Goal: Task Accomplishment & Management: Manage account settings

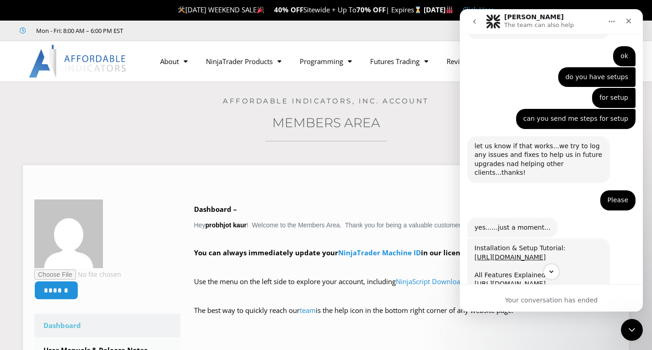
scroll to position [1473, 0]
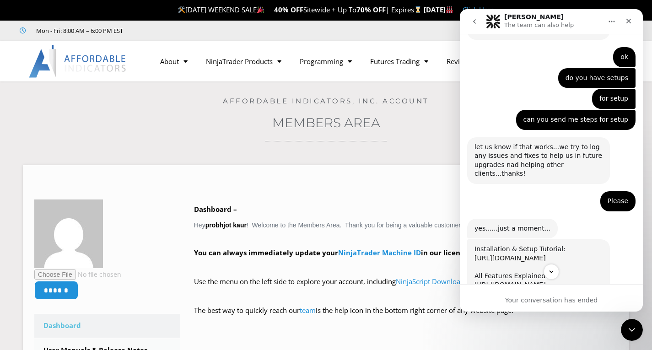
click at [516, 254] on link "https://www.youtube.com/watch?v=Nzt_9XkGsUU&t=380s ﻿​﻿" at bounding box center [509, 257] width 71 height 7
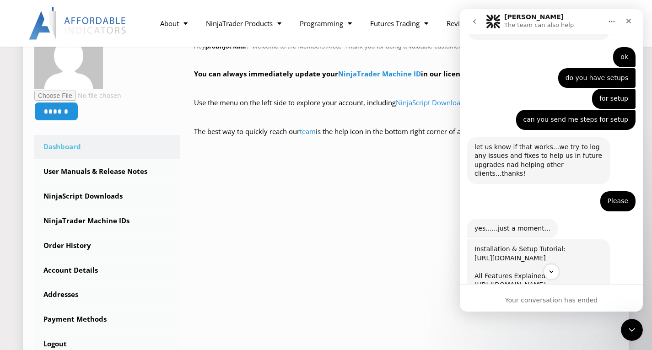
scroll to position [183, 0]
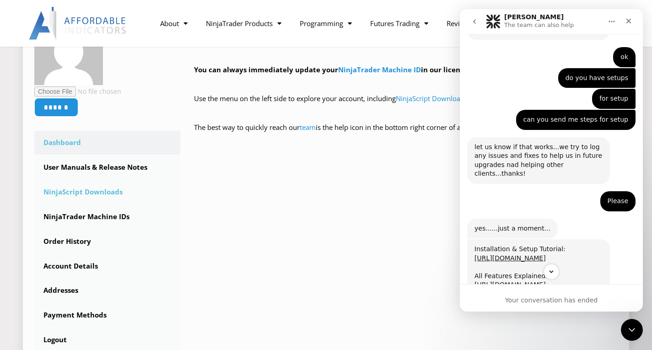
click at [89, 190] on link "NinjaScript Downloads" at bounding box center [107, 192] width 146 height 24
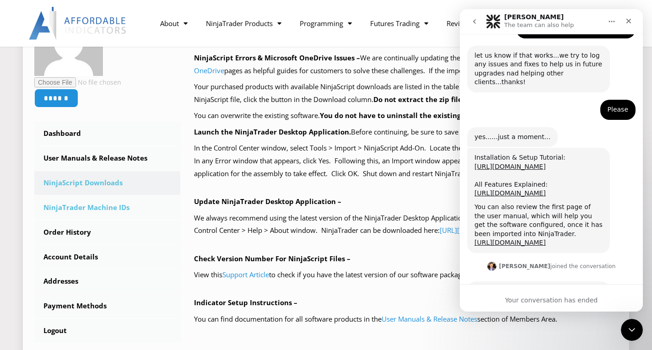
scroll to position [1565, 0]
click at [82, 210] on link "NinjaTrader Machine IDs" at bounding box center [107, 208] width 146 height 24
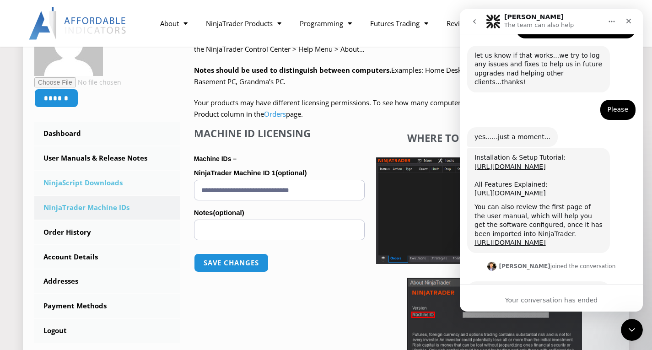
scroll to position [1565, 0]
drag, startPoint x: 333, startPoint y: 188, endPoint x: 178, endPoint y: 194, distance: 155.2
click at [178, 194] on div "****** Dashboard Subscriptions User Manuals & Release Notes NinjaScript Downloa…" at bounding box center [325, 208] width 583 height 402
click at [240, 274] on p "Save changes" at bounding box center [279, 262] width 171 height 37
click at [244, 266] on button "Save changes" at bounding box center [231, 263] width 78 height 20
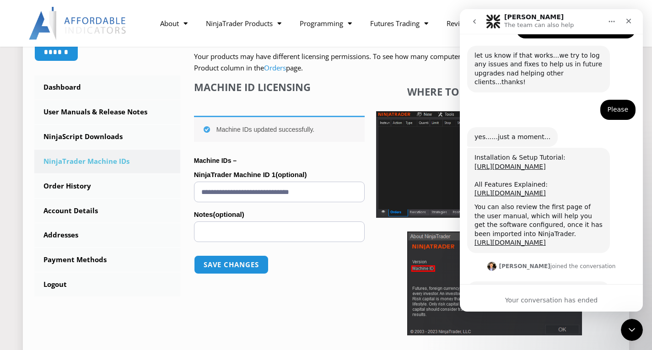
scroll to position [229, 0]
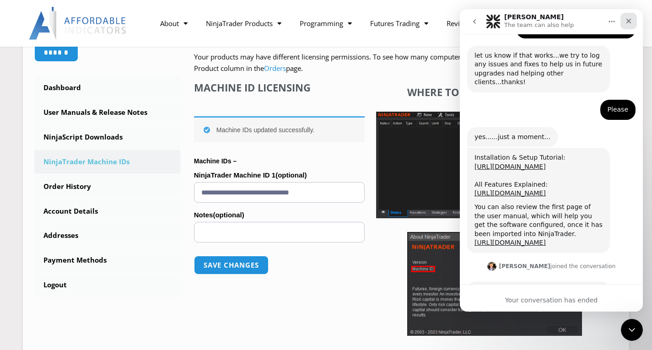
click at [633, 19] on div "Close" at bounding box center [628, 21] width 16 height 16
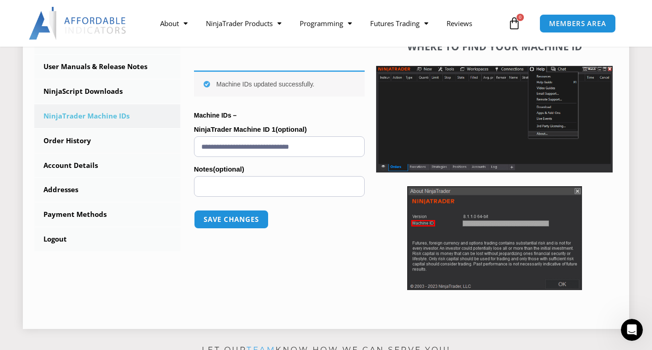
scroll to position [1565, 0]
click at [491, 222] on img at bounding box center [494, 238] width 175 height 104
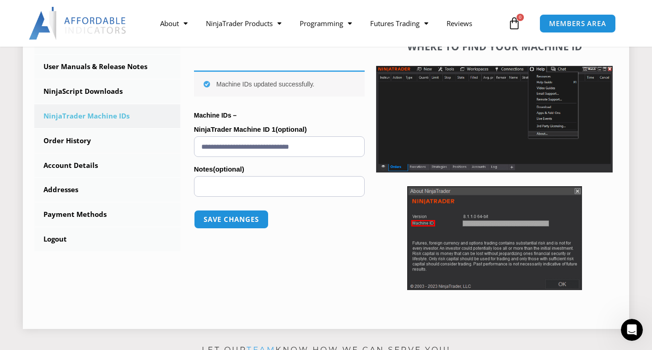
click at [491, 222] on img at bounding box center [494, 238] width 175 height 104
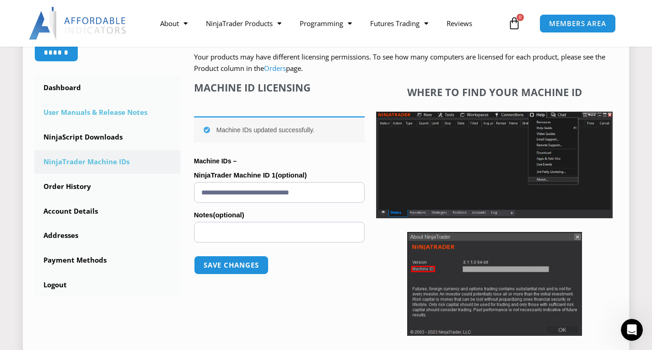
scroll to position [229, 0]
click at [100, 110] on link "User Manuals & Release Notes" at bounding box center [107, 113] width 146 height 24
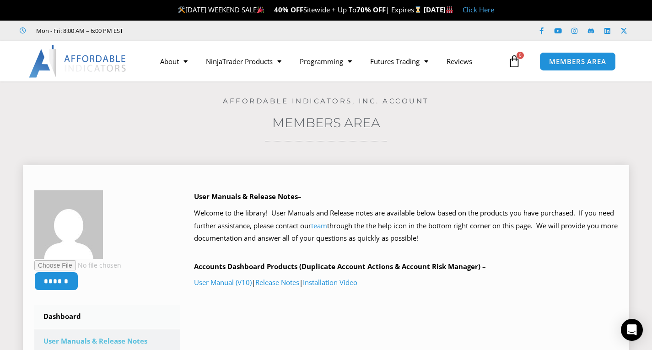
scroll to position [46, 0]
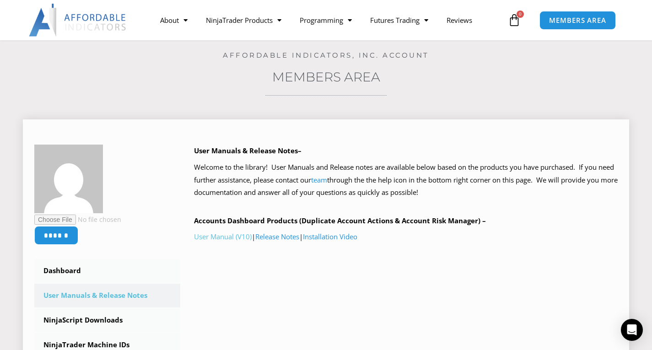
click at [221, 236] on link "User Manual (V10)" at bounding box center [223, 236] width 58 height 9
